Goal: Obtain resource: Download file/media

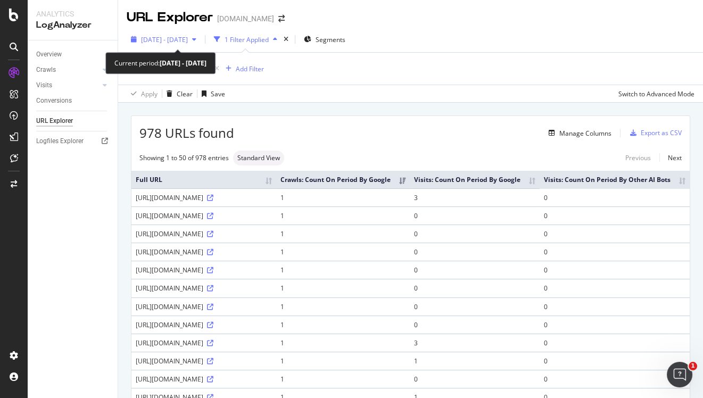
click at [182, 38] on span "[DATE] - [DATE]" at bounding box center [164, 39] width 47 height 9
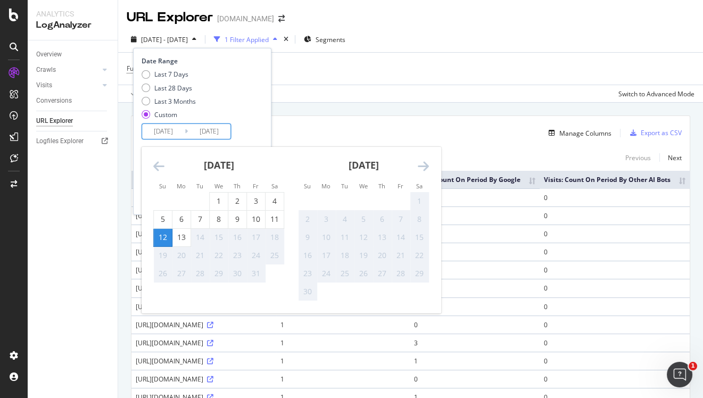
click at [164, 129] on input "[DATE]" at bounding box center [163, 131] width 43 height 15
click at [179, 238] on div "13" at bounding box center [182, 237] width 18 height 11
type input "[DATE]"
click at [179, 238] on div "13" at bounding box center [182, 237] width 18 height 11
type input "[DATE]"
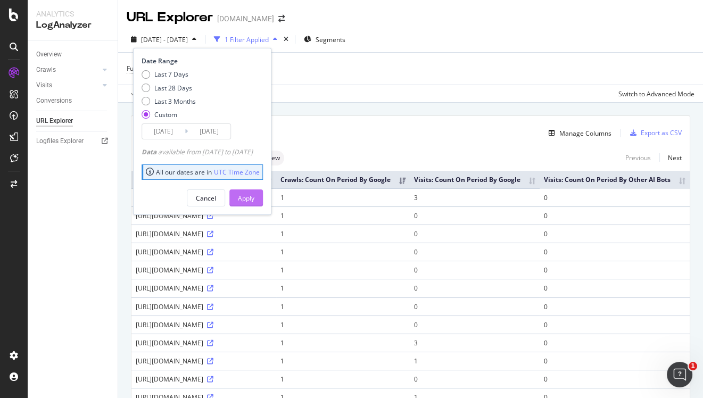
click at [255, 198] on div "Apply" at bounding box center [246, 198] width 17 height 9
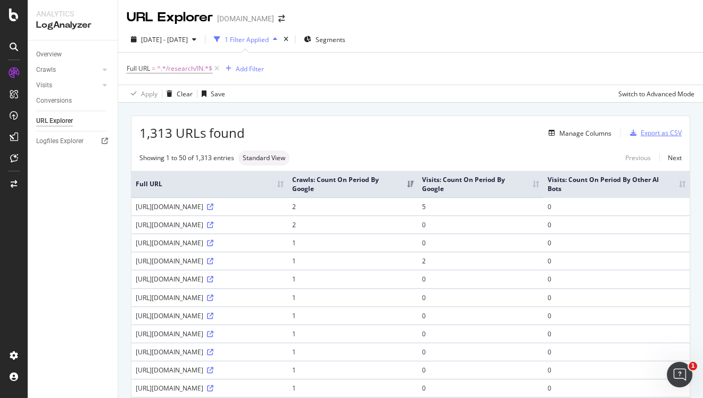
click at [652, 137] on div "Export as CSV" at bounding box center [661, 132] width 41 height 9
